Goal: Obtain resource: Download file/media

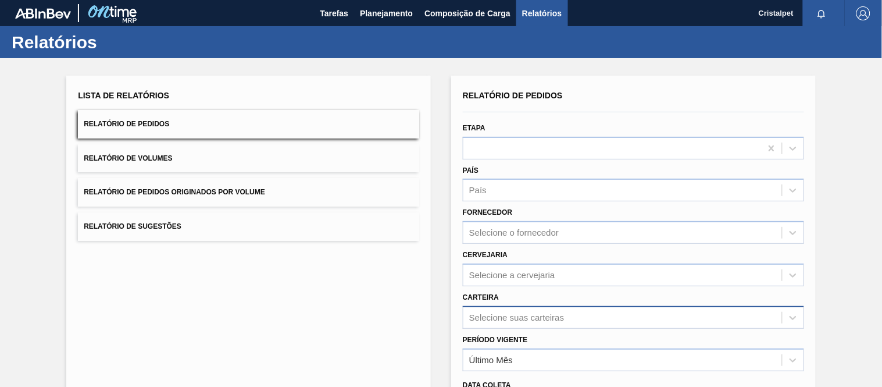
click at [537, 312] on div "Selecione suas carteiras" at bounding box center [516, 317] width 95 height 10
click at [489, 316] on div "Selecione suas carteiras" at bounding box center [516, 317] width 95 height 10
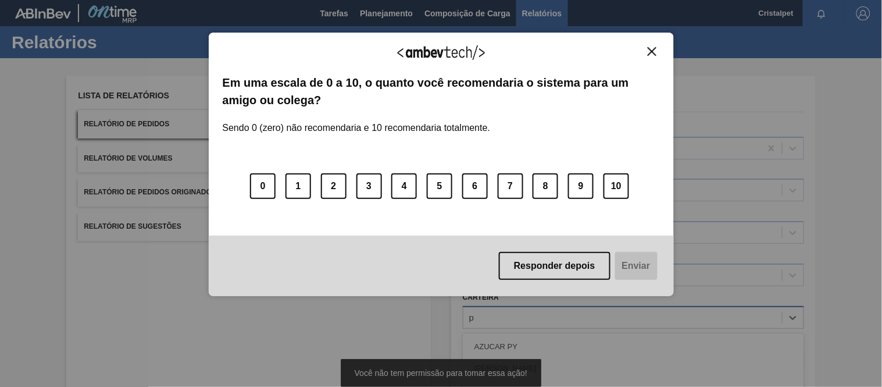
scroll to position [123, 0]
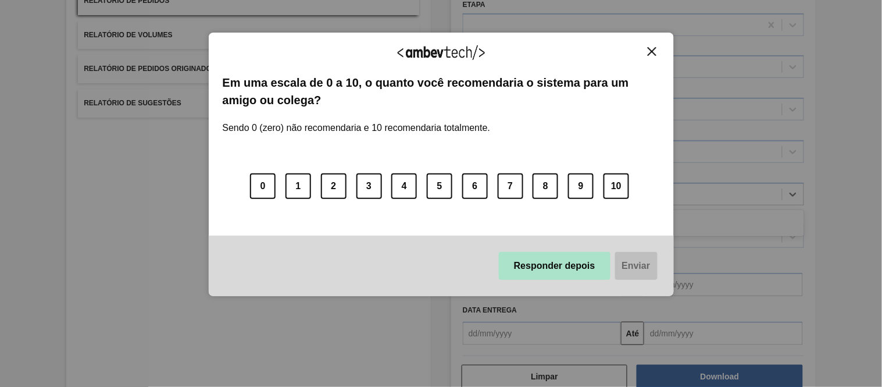
type input "pref"
click at [525, 272] on button "Responder depois" at bounding box center [555, 266] width 112 height 28
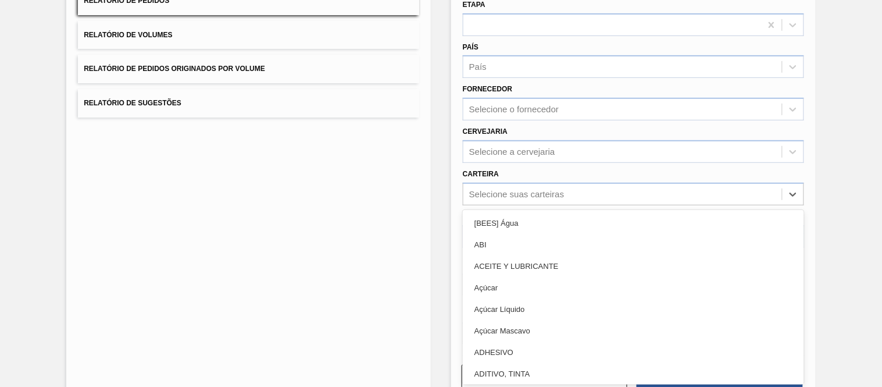
click at [489, 190] on div "Selecione suas carteiras" at bounding box center [516, 194] width 95 height 10
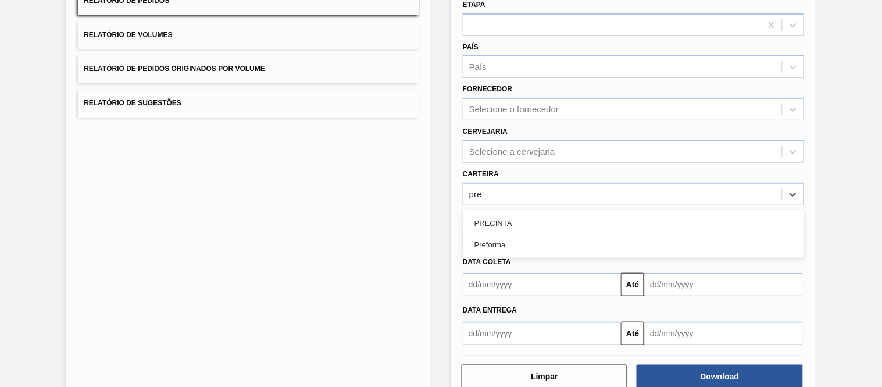
type input "pref"
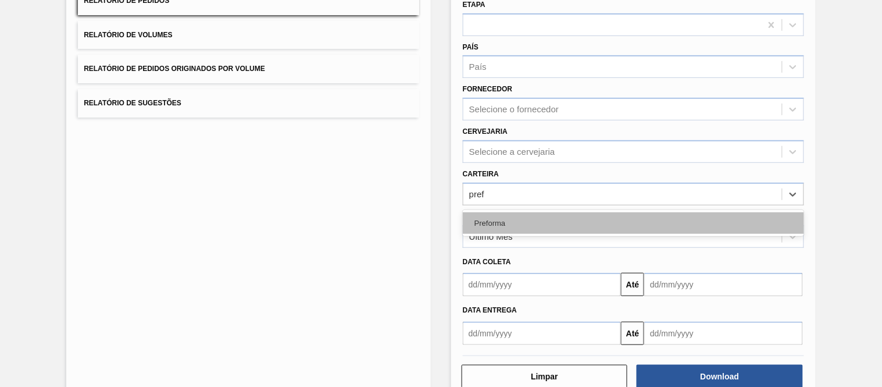
click at [483, 222] on div "Preforma" at bounding box center [633, 223] width 341 height 22
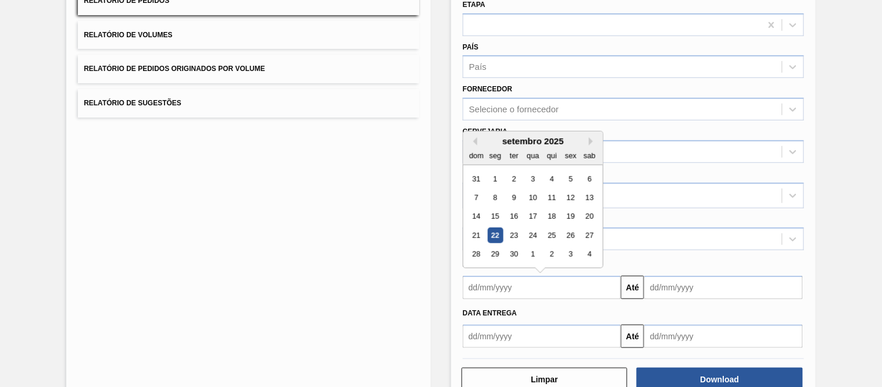
click at [491, 282] on input "text" at bounding box center [542, 287] width 158 height 23
click at [496, 176] on div "1" at bounding box center [496, 179] width 16 height 16
type input "[DATE]"
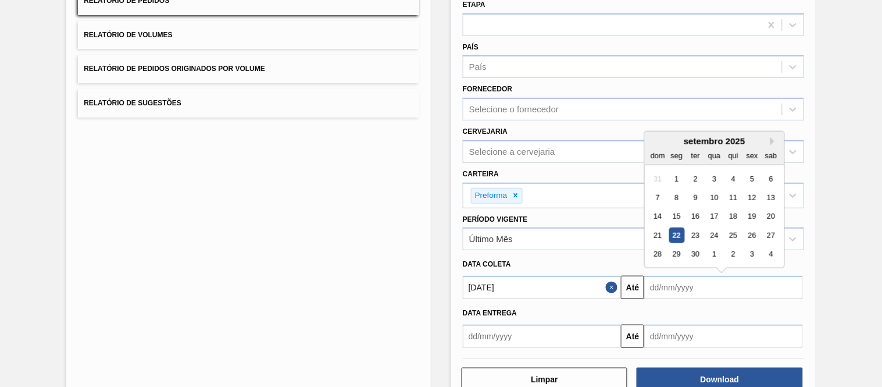
click at [687, 283] on input "text" at bounding box center [724, 287] width 158 height 23
click at [703, 248] on div "30" at bounding box center [696, 255] width 16 height 16
type input "[DATE]"
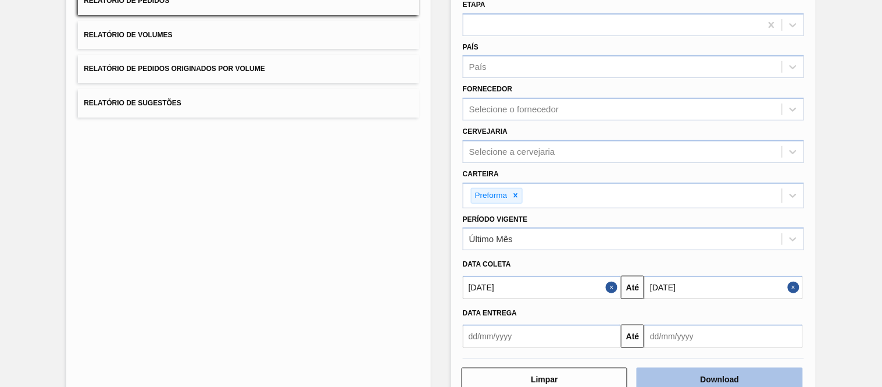
click at [739, 370] on button "Download" at bounding box center [720, 379] width 166 height 23
